Goal: Task Accomplishment & Management: Complete application form

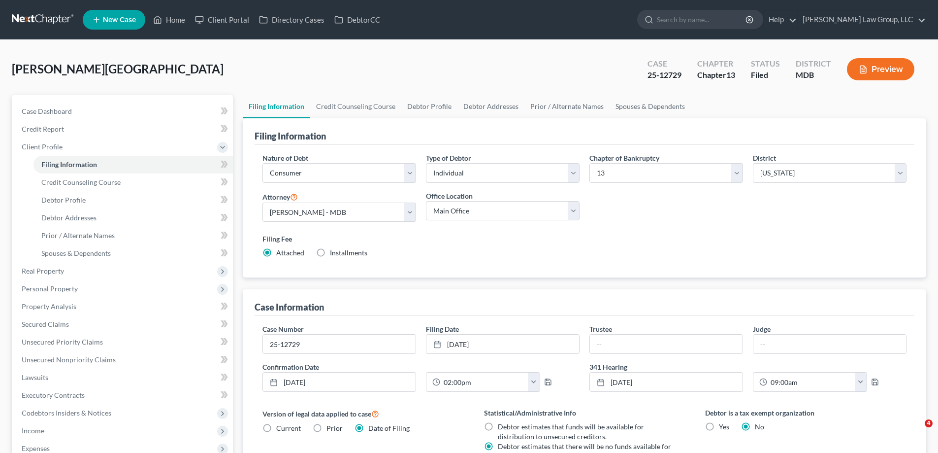
select select "1"
select select "0"
select select "3"
select select "38"
select select "0"
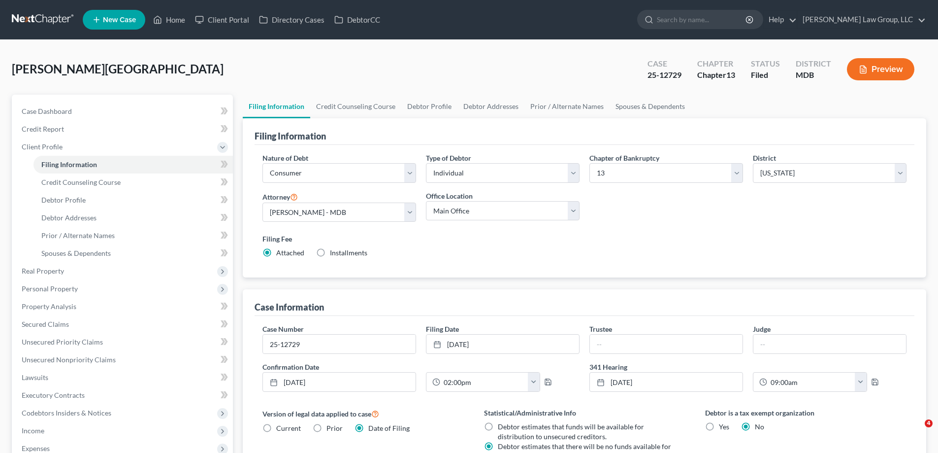
select select "21"
click at [169, 18] on link "Home" at bounding box center [169, 20] width 42 height 18
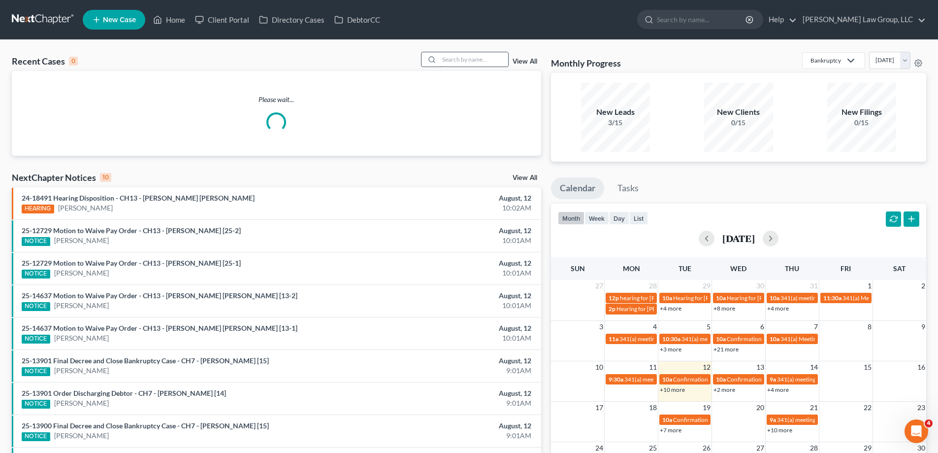
click at [459, 55] on input "search" at bounding box center [473, 59] width 69 height 14
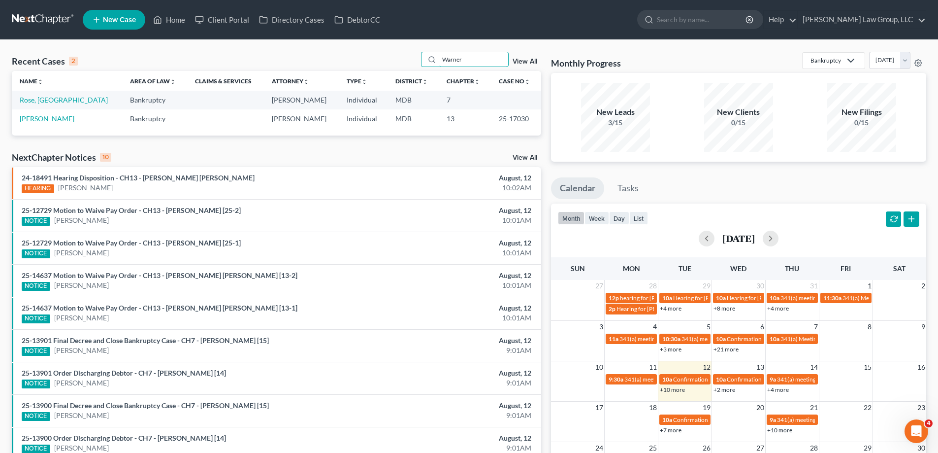
type input "Warner"
click at [43, 117] on link "[PERSON_NAME]" at bounding box center [47, 118] width 55 height 8
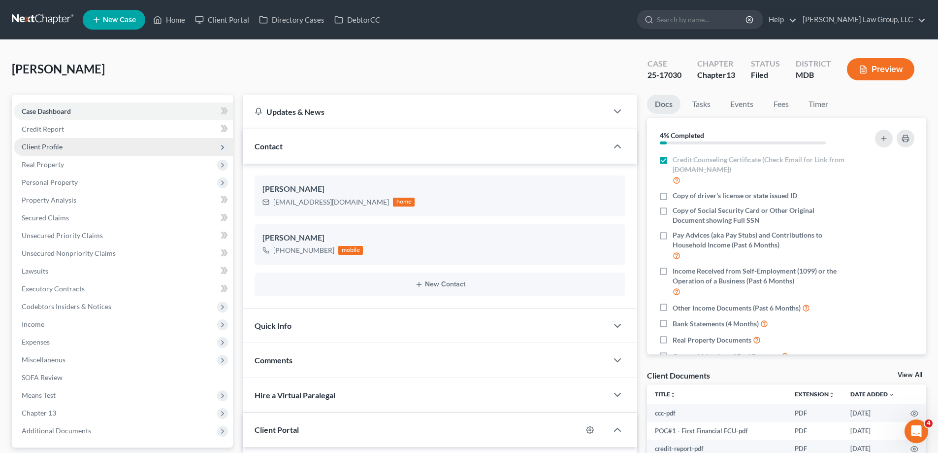
click at [60, 145] on span "Client Profile" at bounding box center [42, 146] width 41 height 8
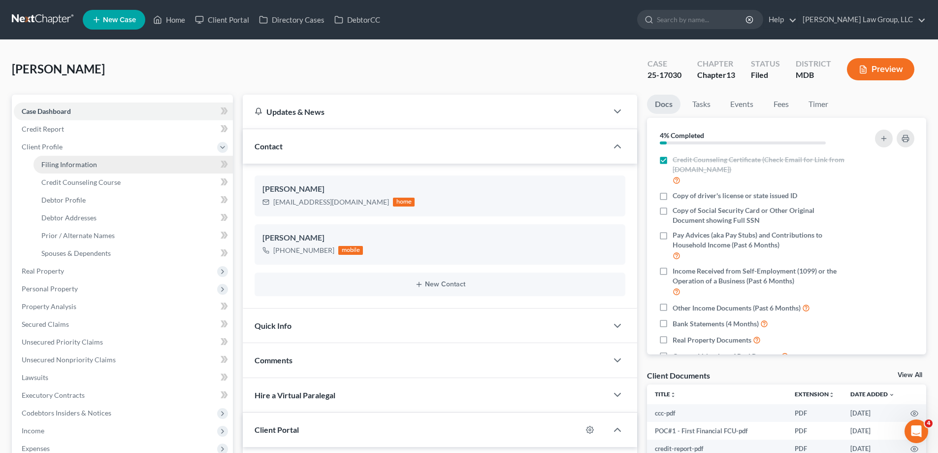
click at [86, 165] on span "Filing Information" at bounding box center [69, 164] width 56 height 8
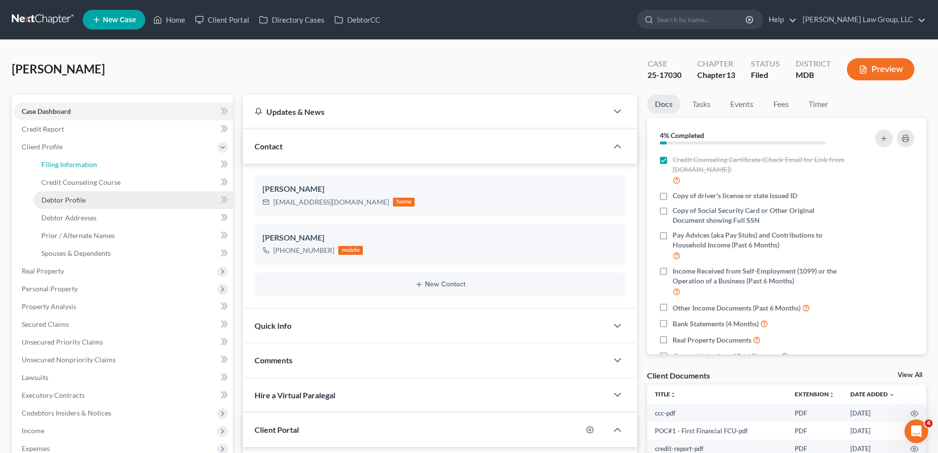
select select "1"
select select "0"
select select "3"
select select "38"
select select "0"
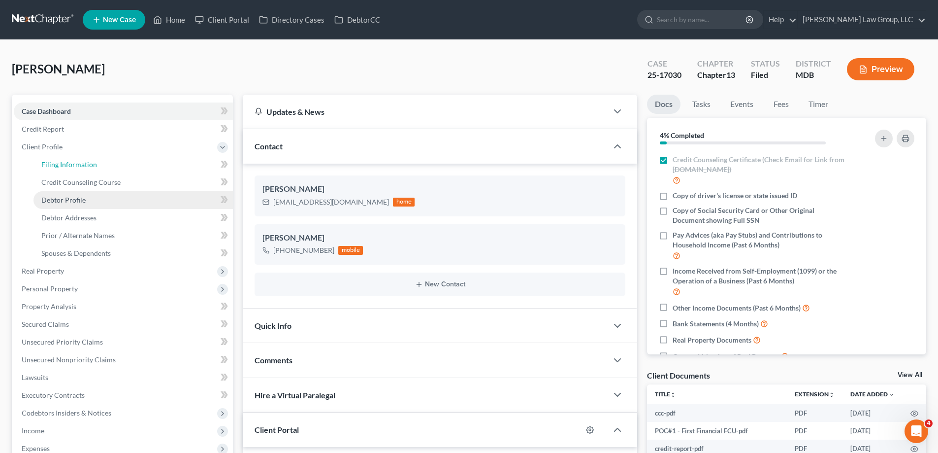
select select "21"
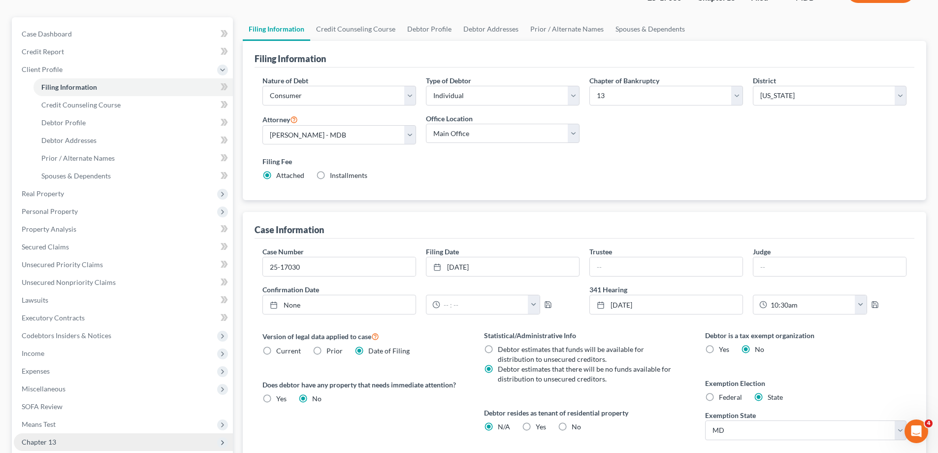
scroll to position [148, 0]
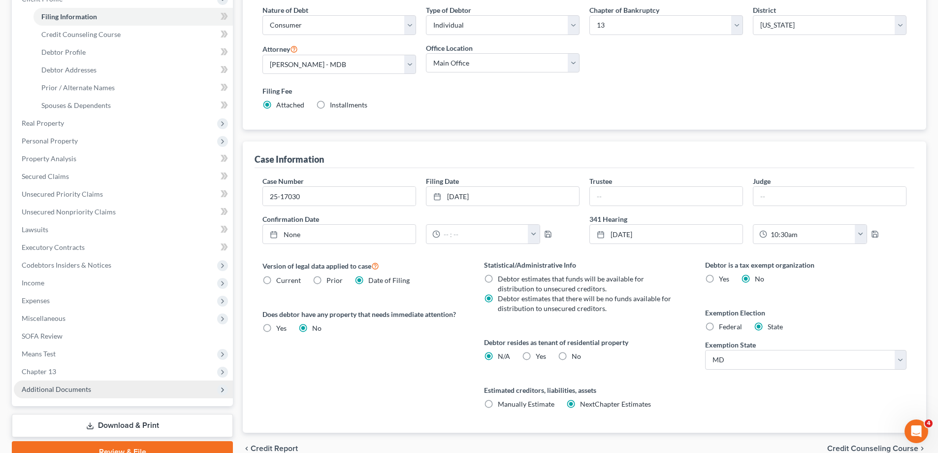
click at [78, 387] on span "Additional Documents" at bounding box center [56, 389] width 69 height 8
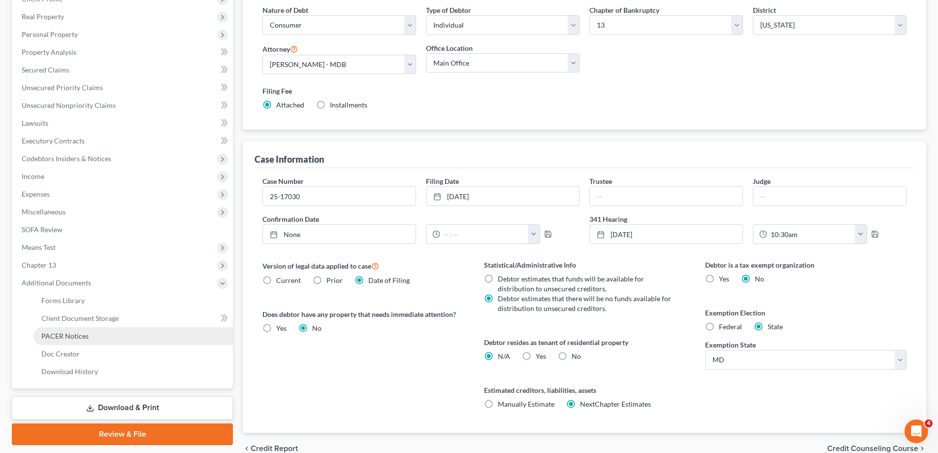
click at [94, 333] on link "PACER Notices" at bounding box center [132, 336] width 199 height 18
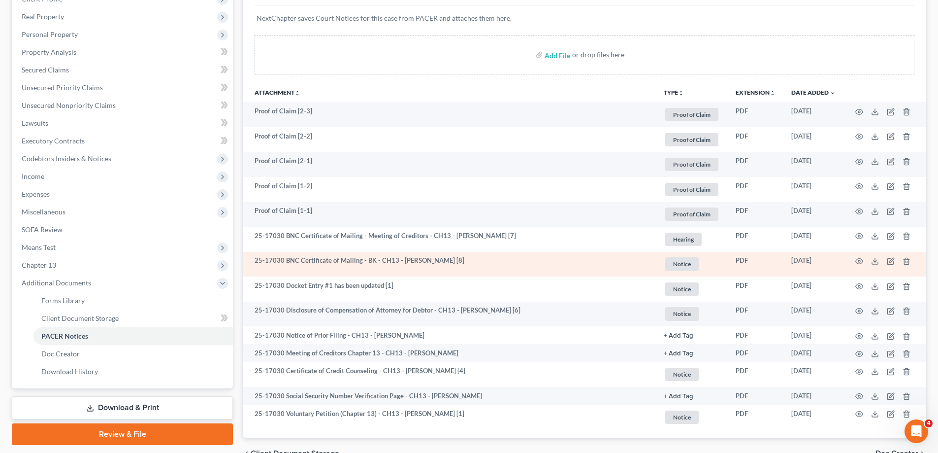
scroll to position [201, 0]
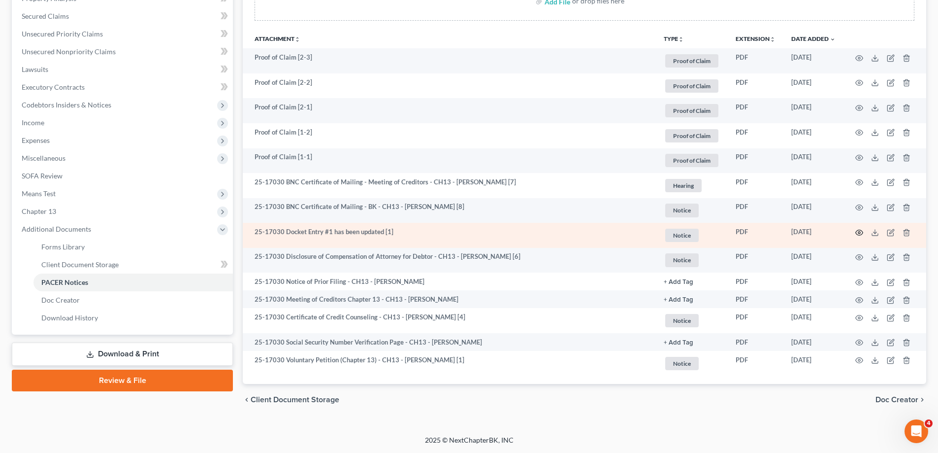
click at [856, 231] on icon "button" at bounding box center [859, 232] width 7 height 5
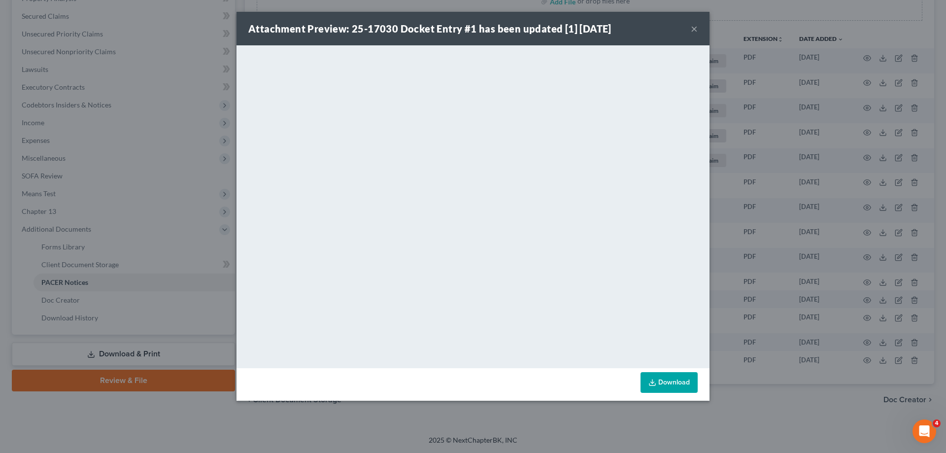
click at [692, 31] on button "×" at bounding box center [693, 29] width 7 height 12
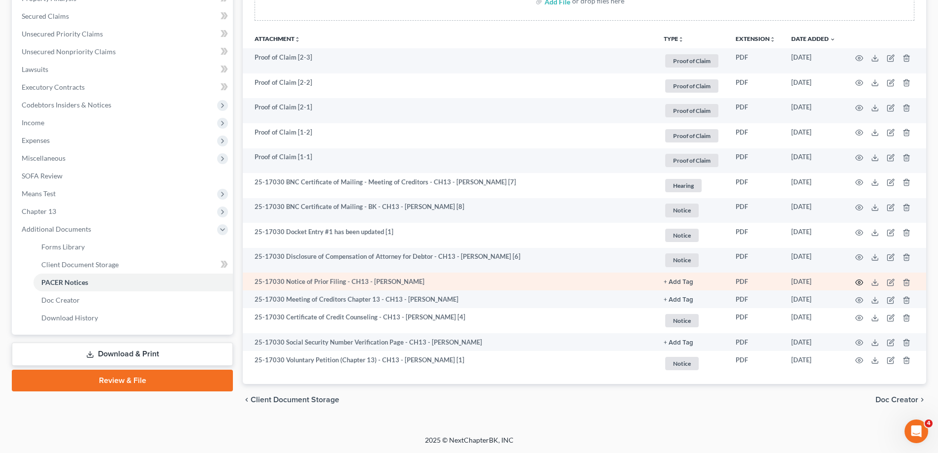
click at [860, 282] on icon "button" at bounding box center [859, 282] width 8 height 8
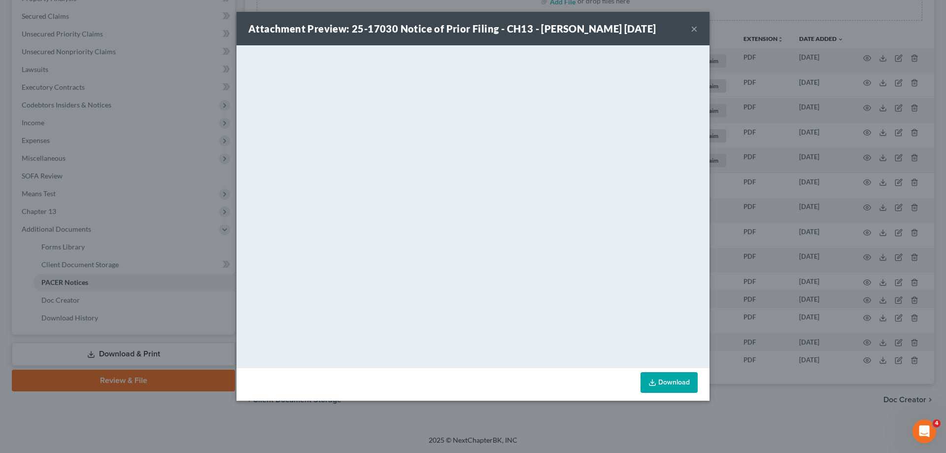
click at [697, 33] on div "Attachment Preview: 25-17030 Notice of Prior Filing - CH13 - [PERSON_NAME] [DAT…" at bounding box center [472, 28] width 473 height 33
click at [693, 34] on button "×" at bounding box center [693, 29] width 7 height 12
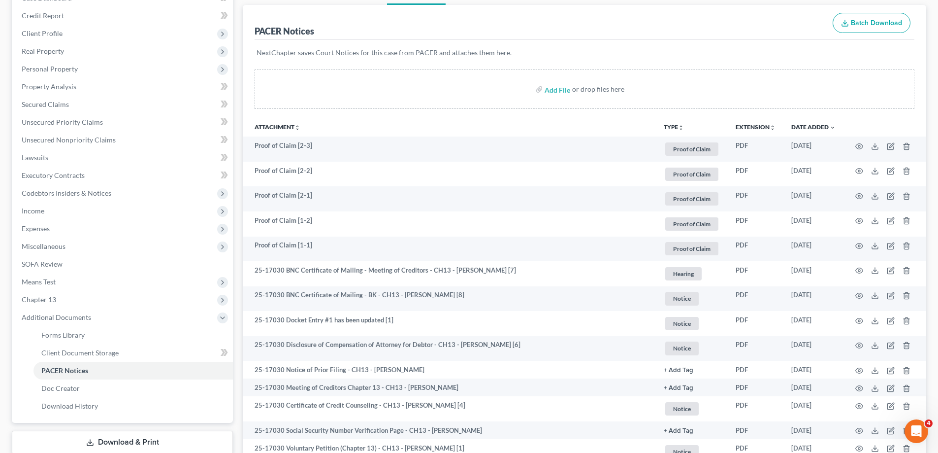
scroll to position [0, 0]
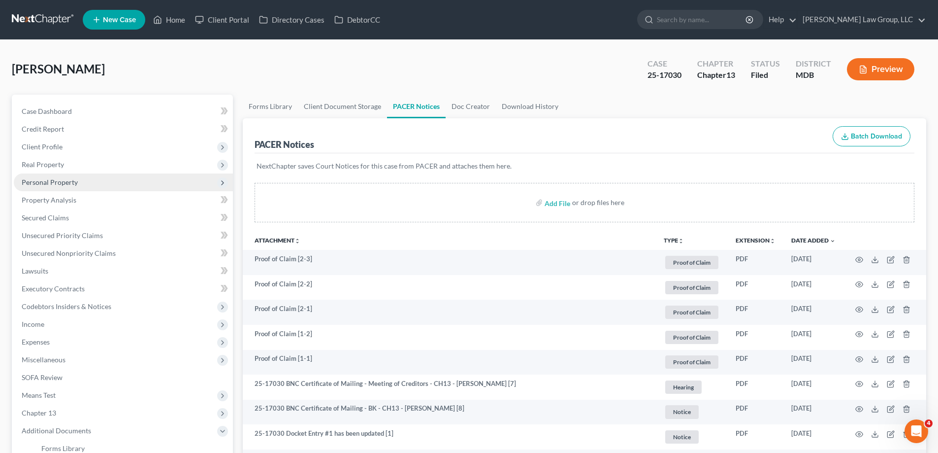
click at [83, 187] on span "Personal Property" at bounding box center [123, 182] width 219 height 18
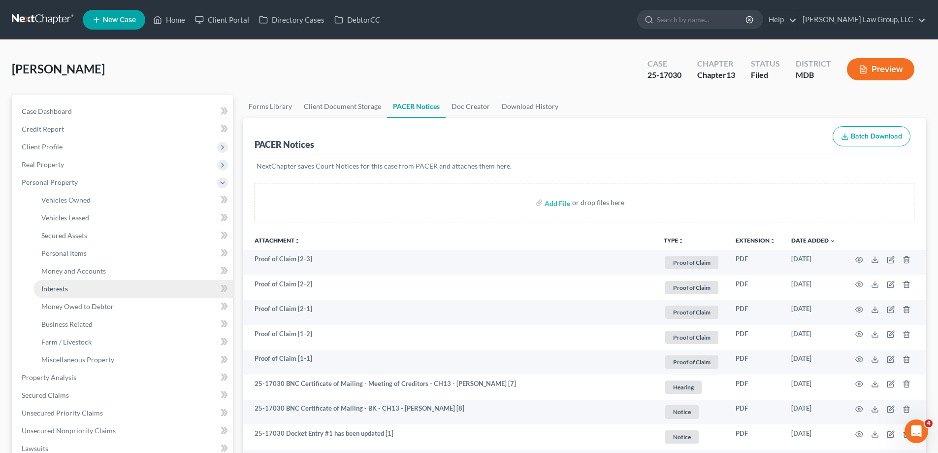
click at [78, 293] on link "Interests" at bounding box center [132, 289] width 199 height 18
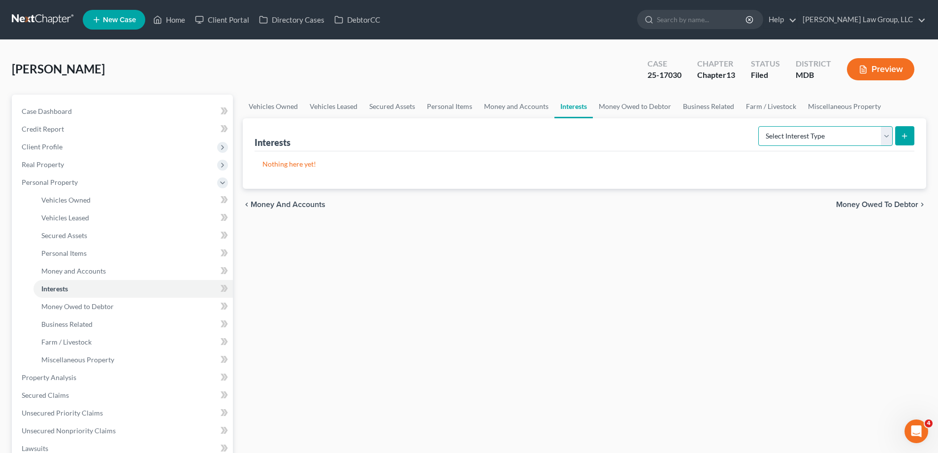
click at [814, 132] on select "Select Interest Type 401K (A/B: 21) Annuity (A/B: 23) Bond (A/B: 18) Education …" at bounding box center [825, 136] width 134 height 20
click at [638, 111] on link "Money Owed to Debtor" at bounding box center [635, 107] width 84 height 24
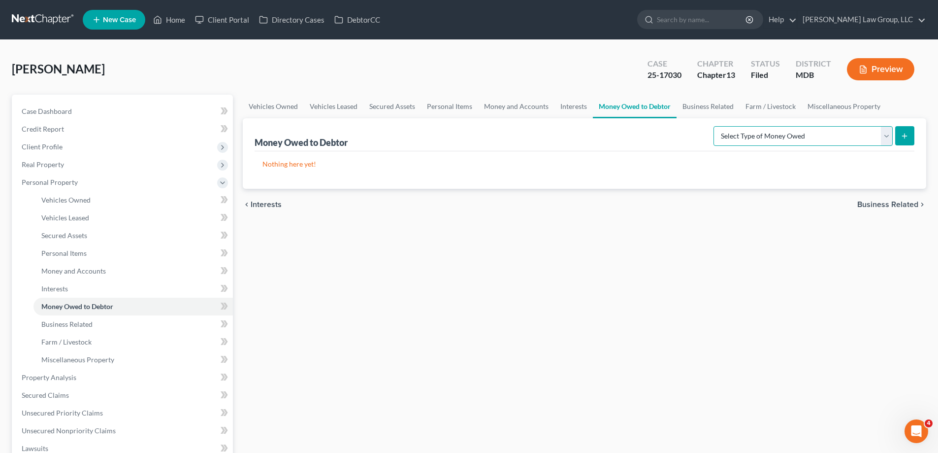
click at [801, 132] on select "Select Type of Money Owed Accounts Receivable (A/B: 38) Alimony (A/B: 29) Child…" at bounding box center [803, 136] width 179 height 20
